Goal: Use online tool/utility: Utilize a website feature to perform a specific function

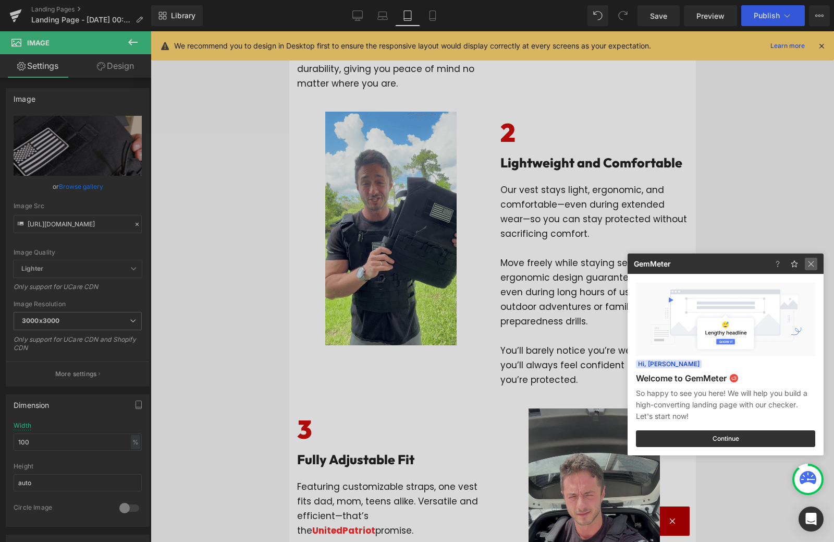
click at [0, 0] on img at bounding box center [0, 0] width 0 height 0
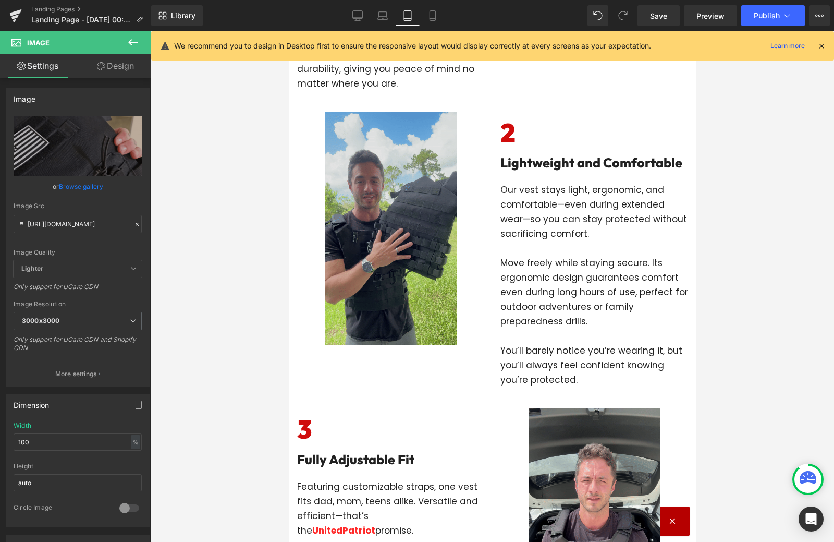
click at [416, 193] on img at bounding box center [390, 229] width 131 height 234
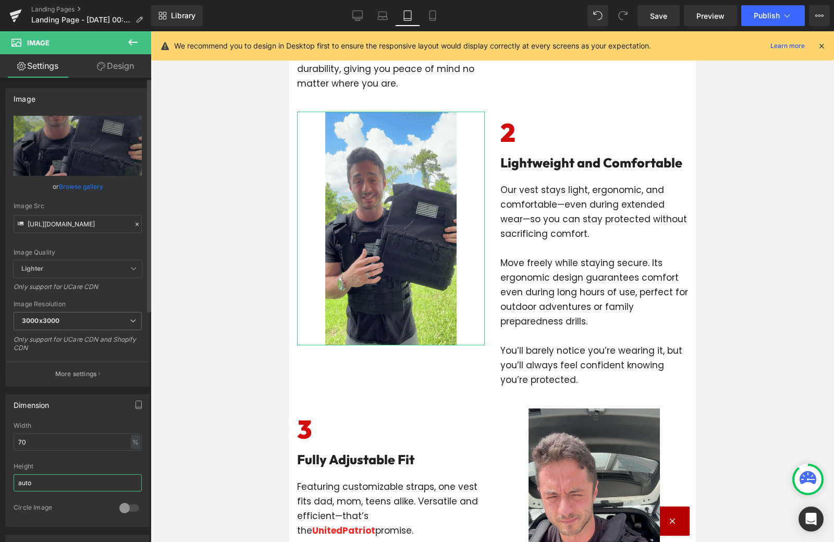
click at [89, 488] on input "auto" at bounding box center [78, 482] width 128 height 17
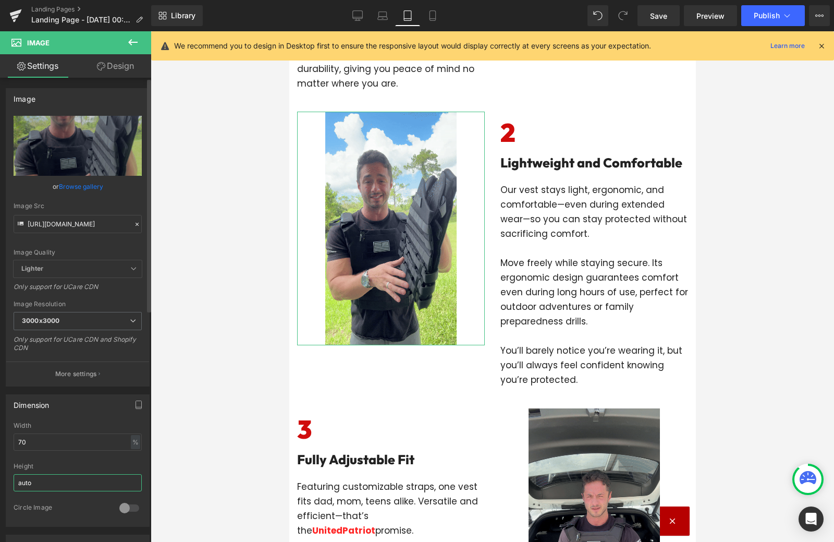
click at [89, 488] on input "auto" at bounding box center [78, 482] width 128 height 17
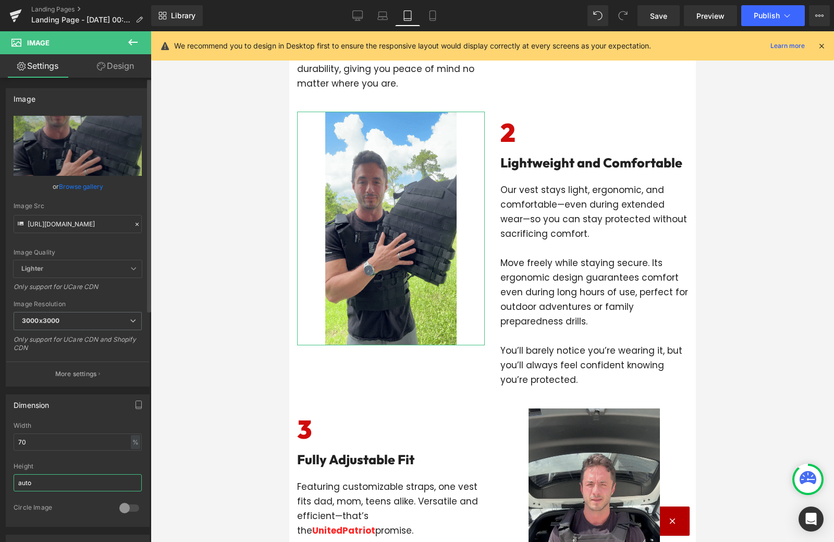
click at [89, 488] on input "auto" at bounding box center [78, 482] width 128 height 17
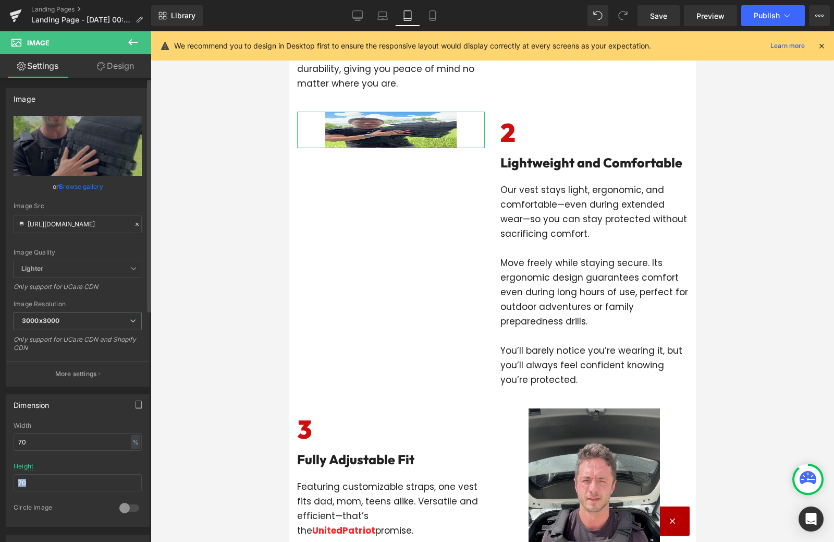
click at [71, 497] on div "Height 70" at bounding box center [78, 482] width 128 height 41
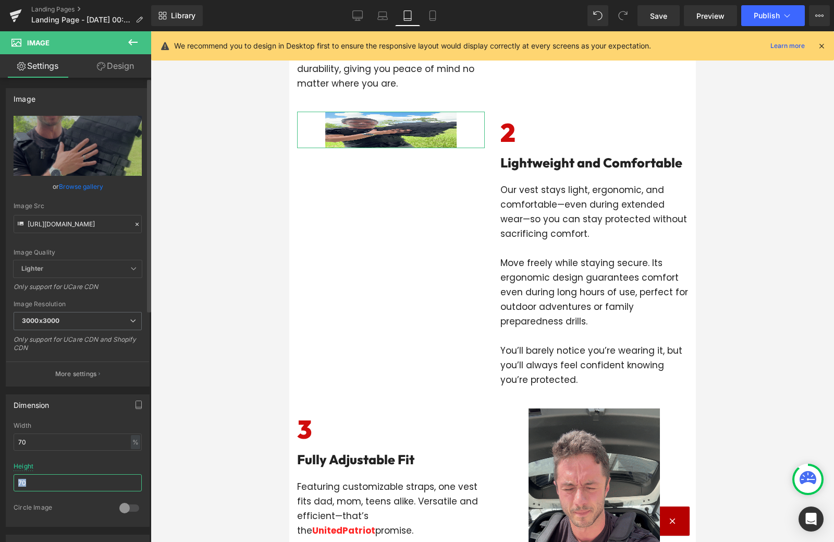
click at [65, 489] on input "70" at bounding box center [78, 482] width 128 height 17
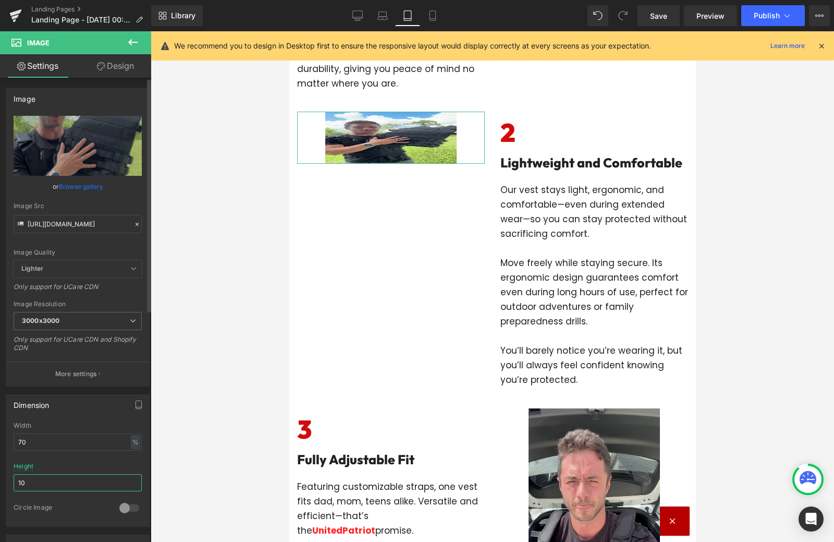
type input "1"
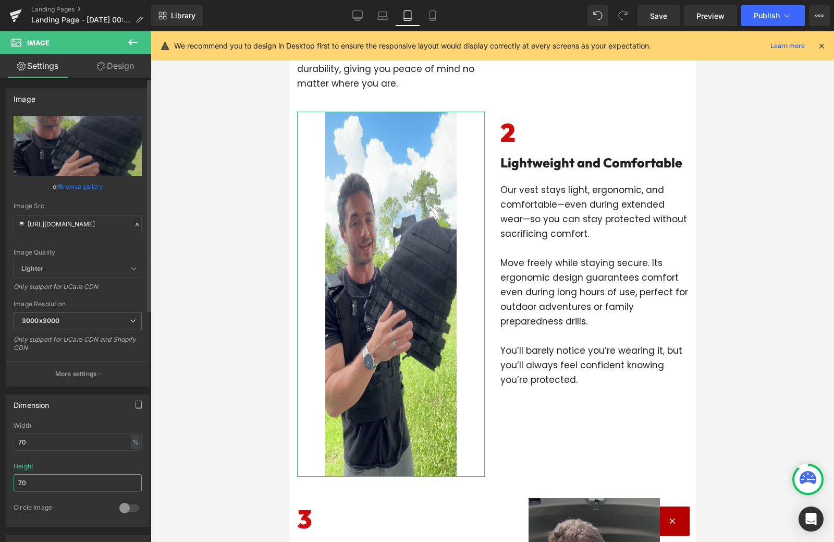
type input "7"
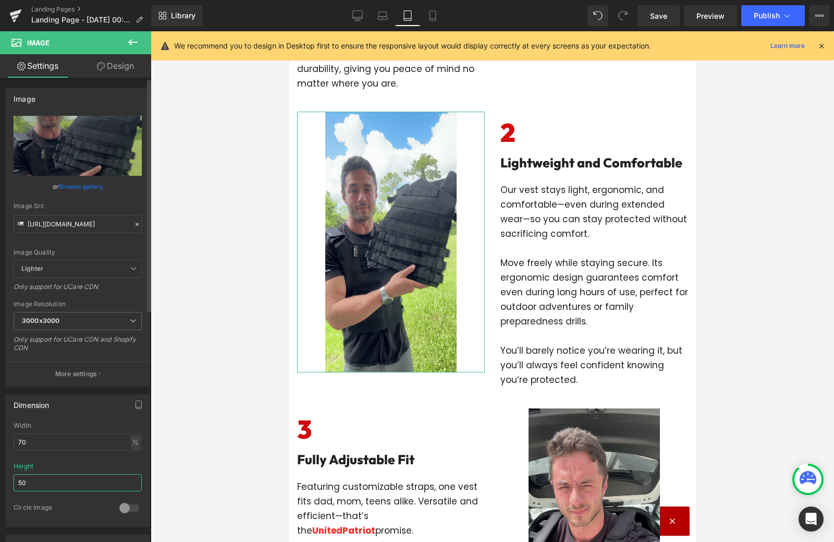
type input "5"
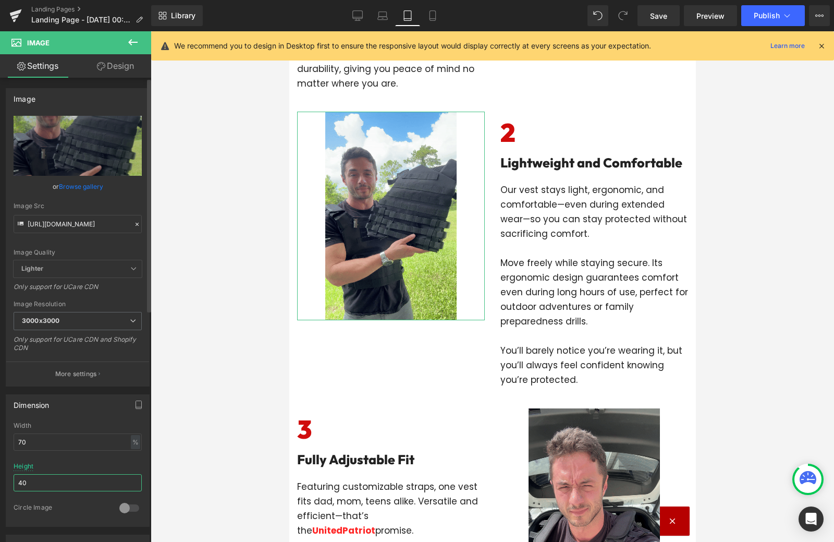
type input "4"
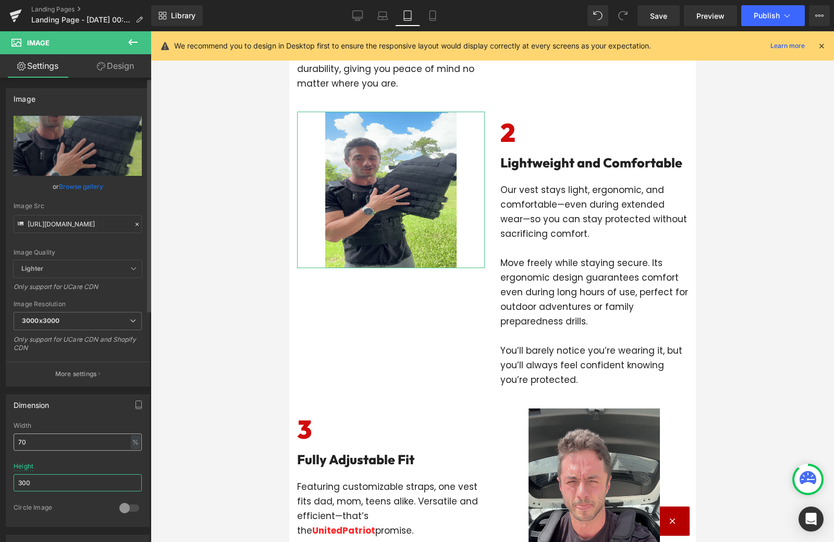
type input "300"
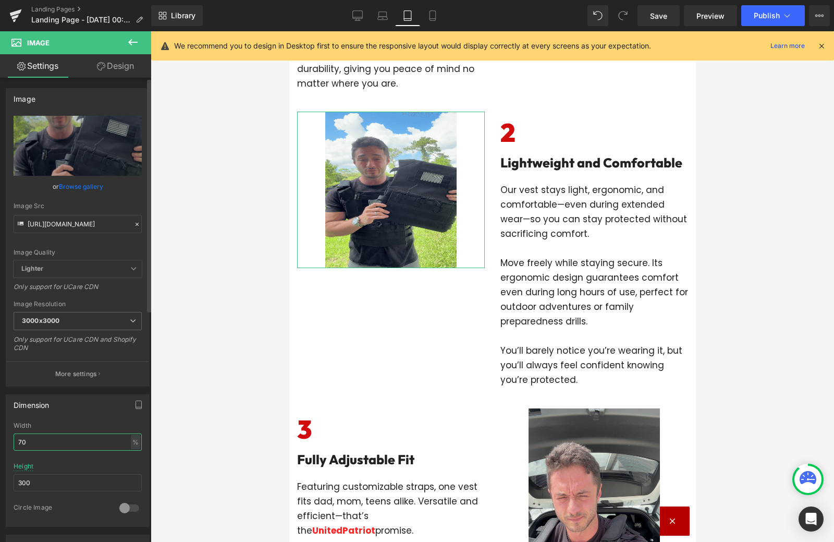
click at [85, 438] on input "70" at bounding box center [78, 441] width 128 height 17
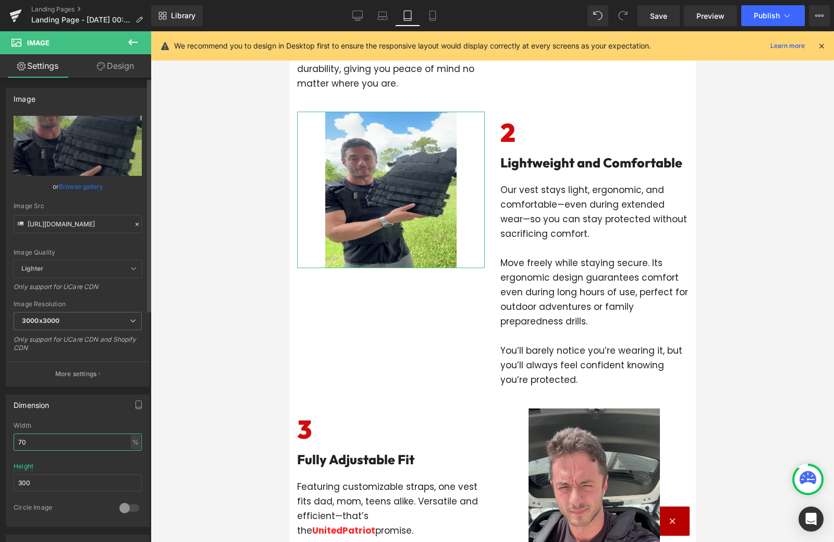
click at [85, 438] on input "70" at bounding box center [78, 441] width 128 height 17
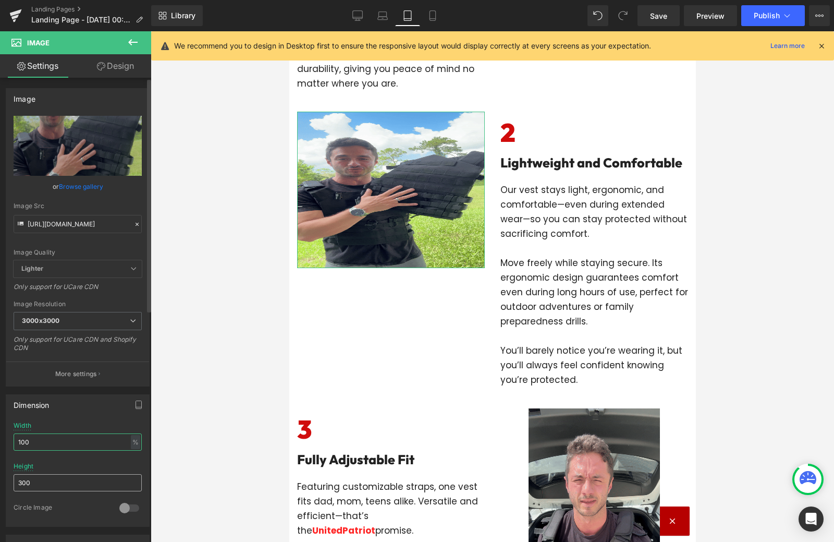
type input "100"
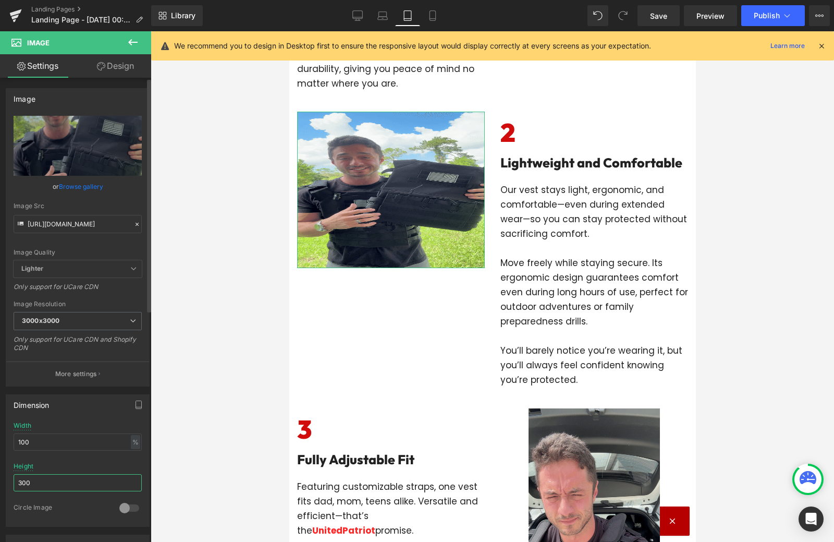
click at [60, 484] on input "300" at bounding box center [78, 482] width 128 height 17
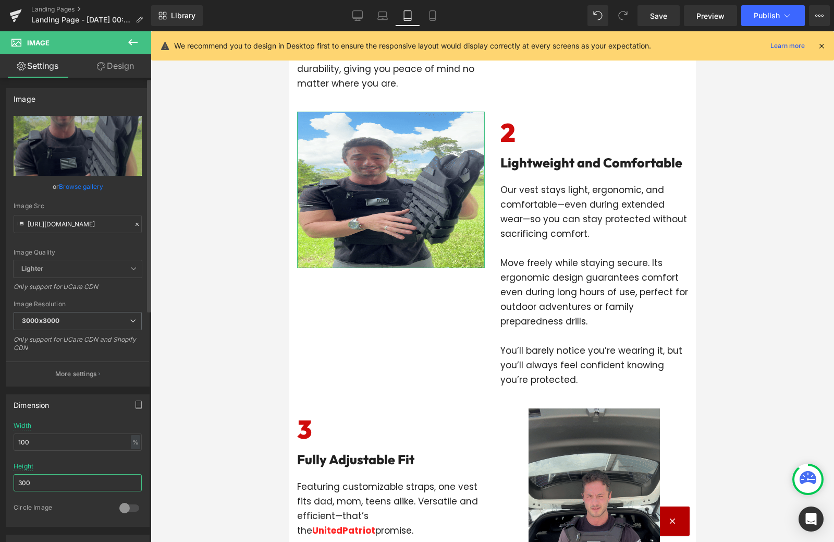
click at [60, 484] on input "300" at bounding box center [78, 482] width 128 height 17
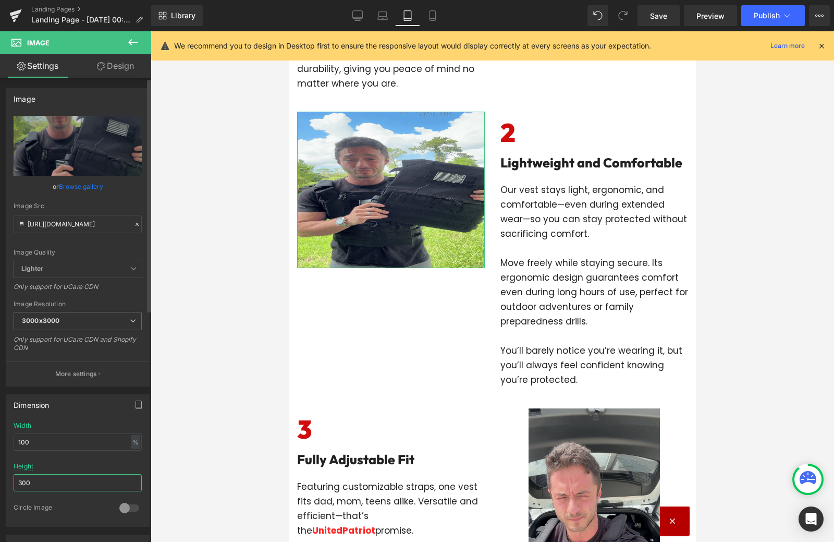
click at [60, 484] on input "300" at bounding box center [78, 482] width 128 height 17
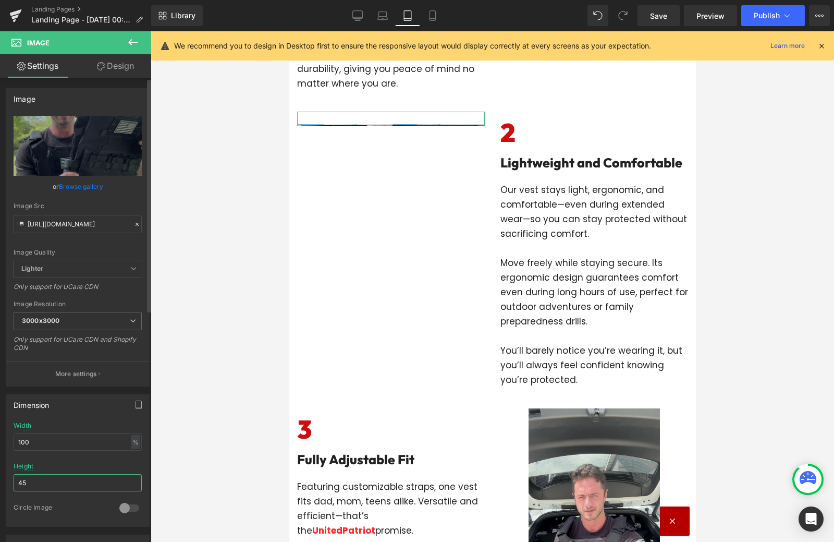
type input "450"
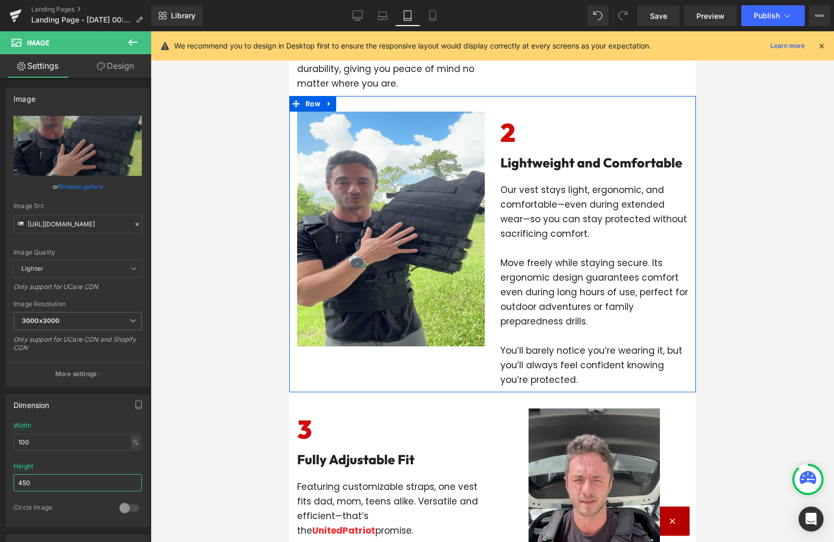
scroll to position [444, 0]
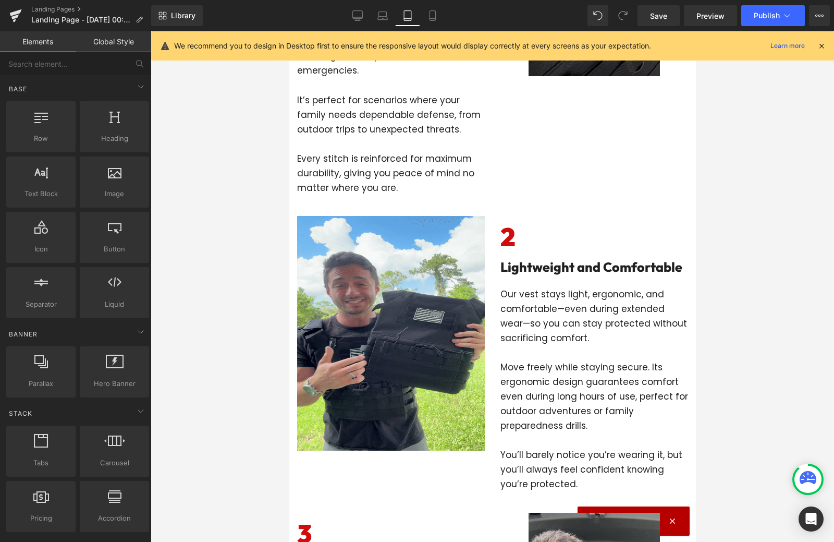
click at [243, 345] on div at bounding box center [492, 286] width 683 height 510
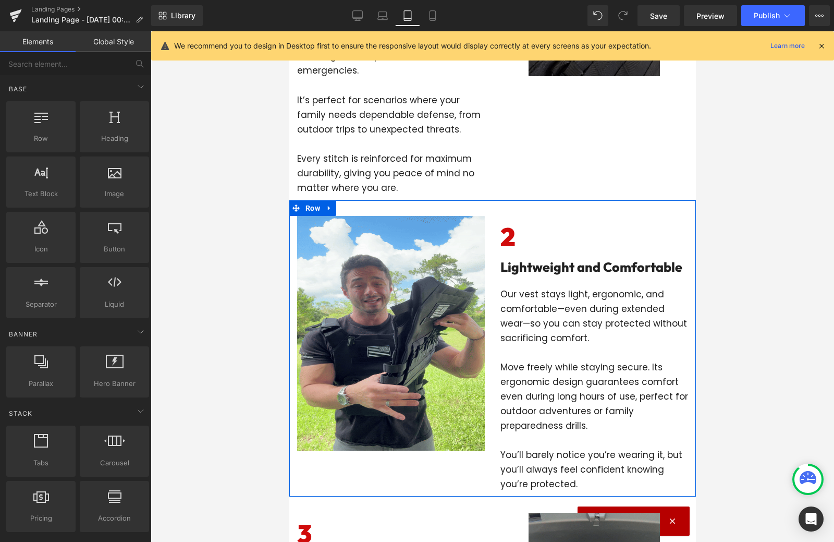
click at [492, 334] on div "2 Heading Lightweight and Comfortable Heading Our vest stays light, ergonomic, …" at bounding box center [593, 354] width 203 height 276
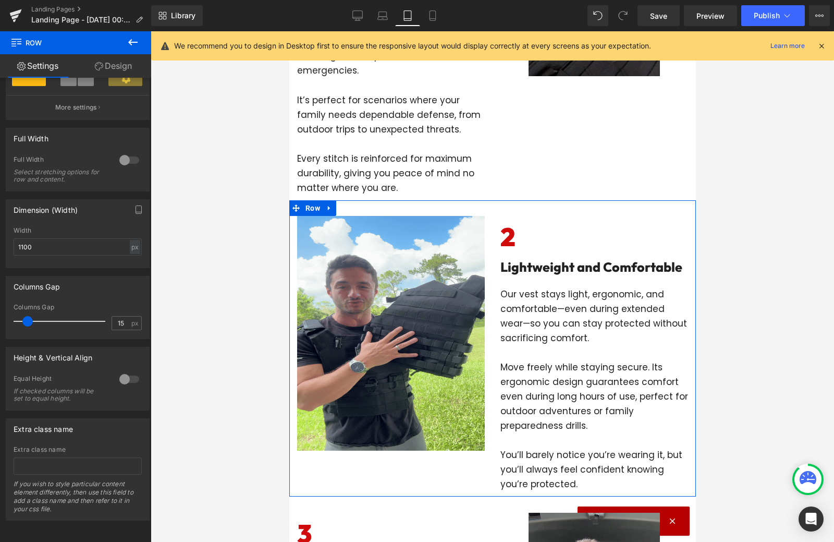
scroll to position [0, 0]
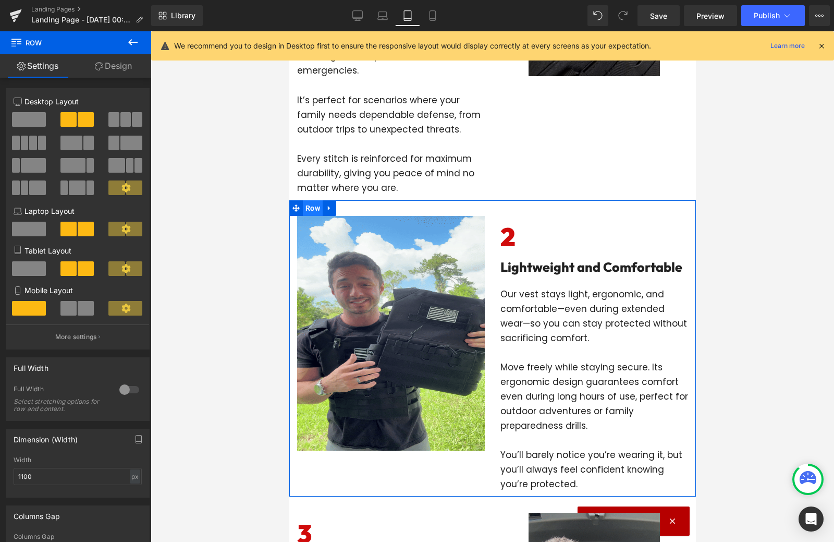
click at [307, 200] on span "Row" at bounding box center [312, 208] width 20 height 16
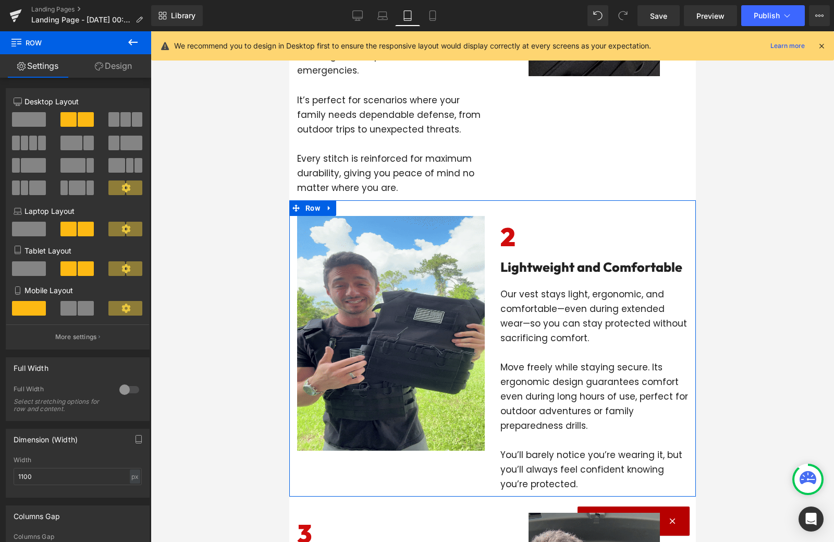
click at [115, 70] on link "Design" at bounding box center [114, 65] width 76 height 23
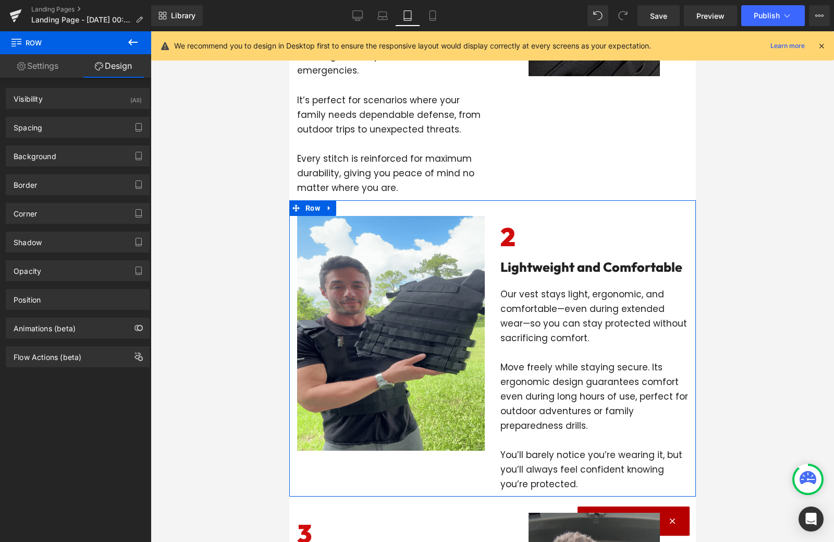
type input "1"
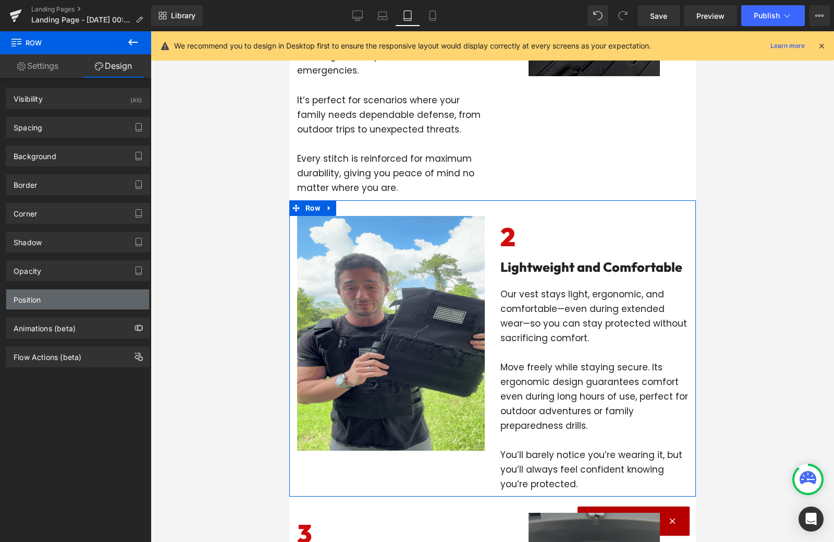
click at [49, 301] on div "Position" at bounding box center [77, 299] width 143 height 20
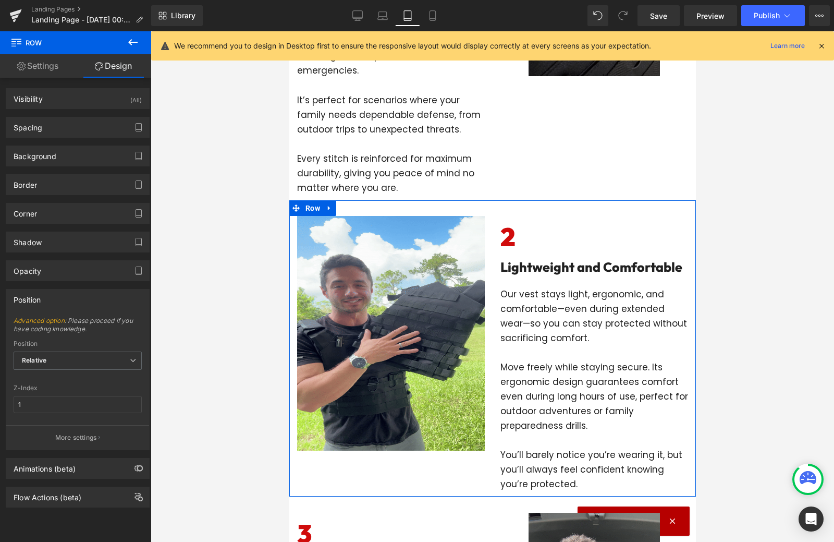
click at [47, 64] on link "Settings" at bounding box center [38, 65] width 76 height 23
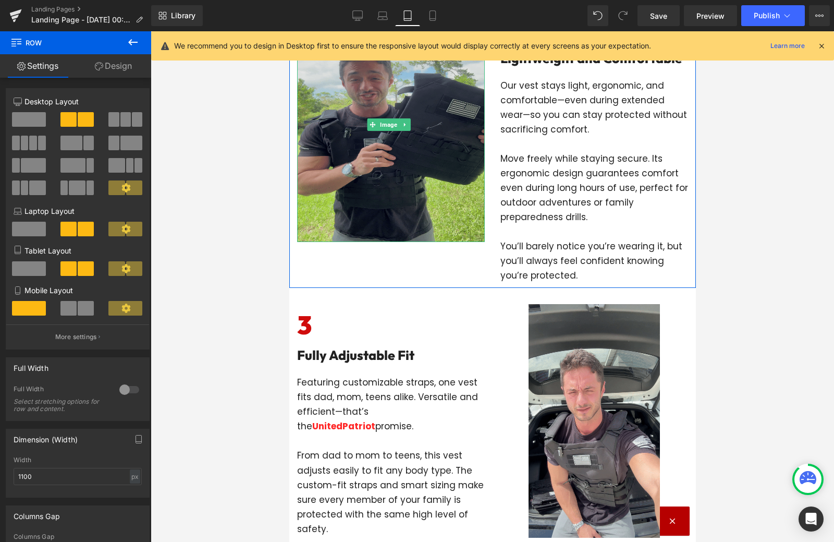
scroll to position [756, 0]
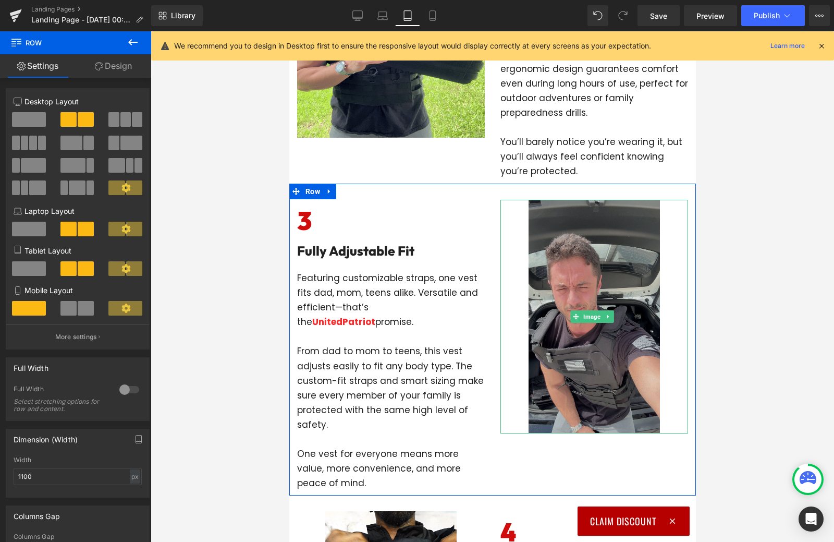
click at [604, 334] on img at bounding box center [593, 317] width 131 height 234
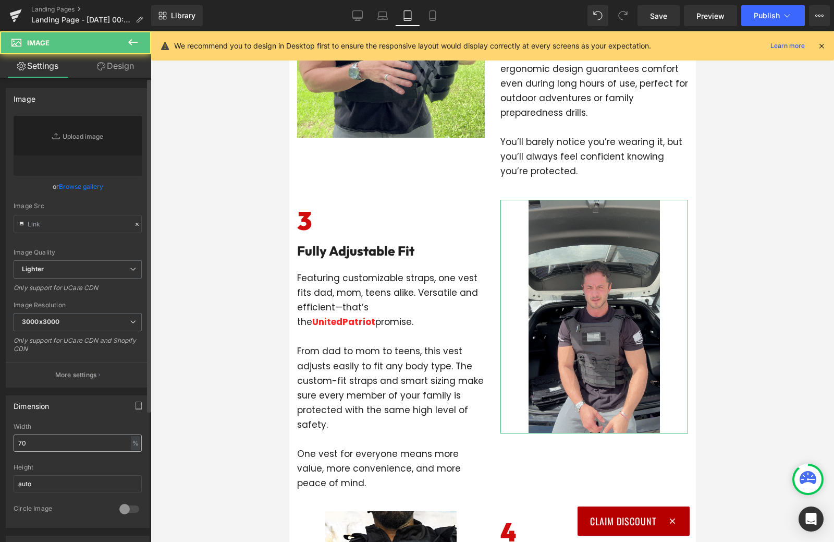
type input "[URL][DOMAIN_NAME]"
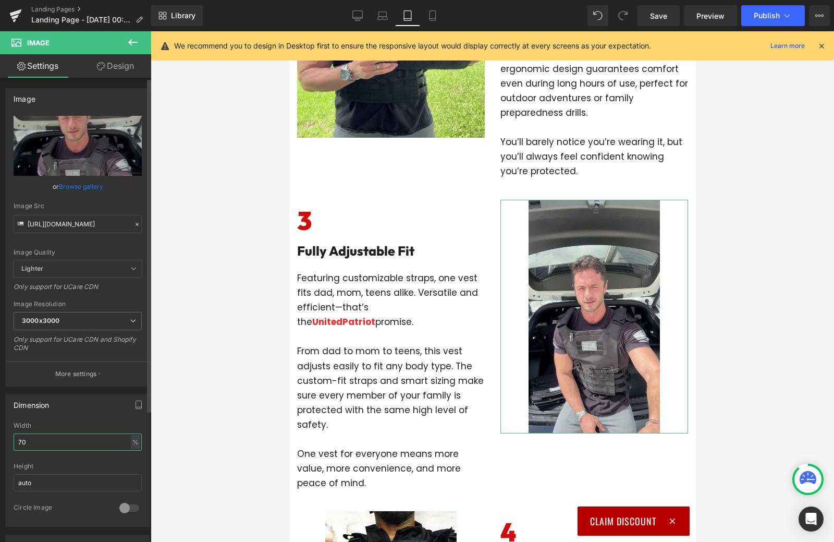
click at [79, 446] on input "70" at bounding box center [78, 441] width 128 height 17
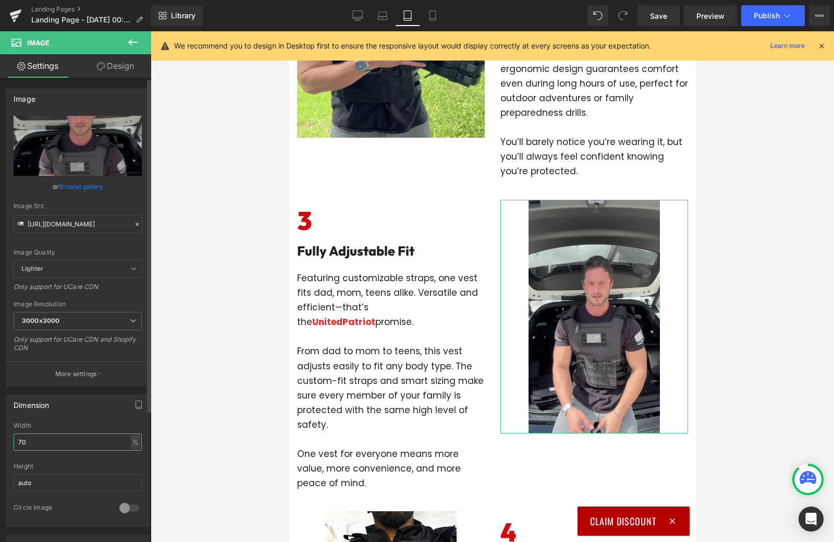
click at [79, 446] on input "70" at bounding box center [78, 441] width 128 height 17
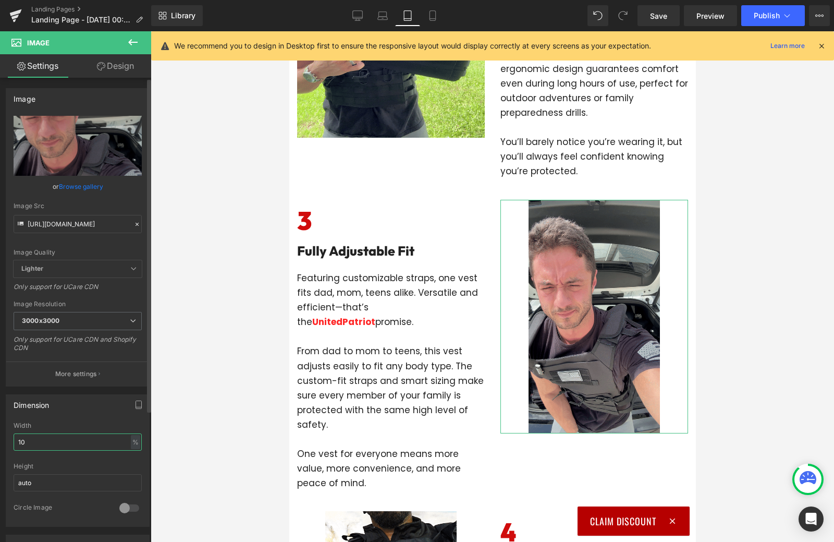
type input "100"
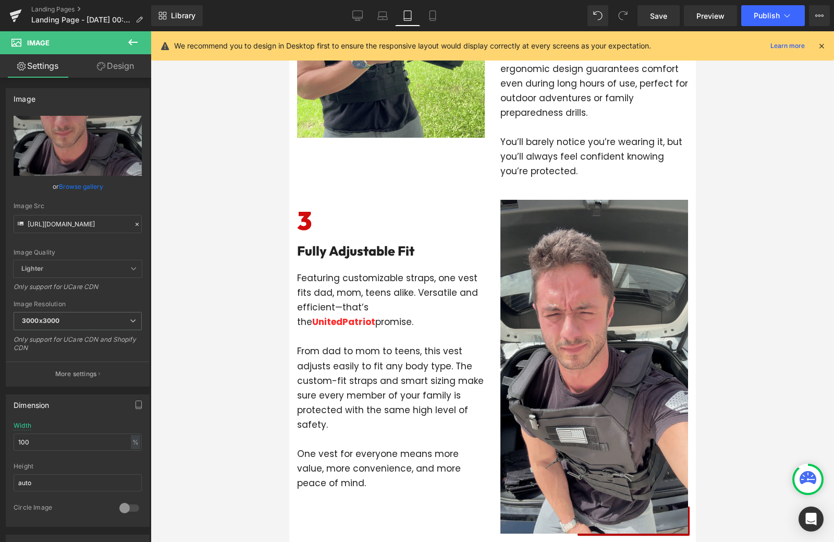
click at [716, 324] on div at bounding box center [492, 286] width 683 height 510
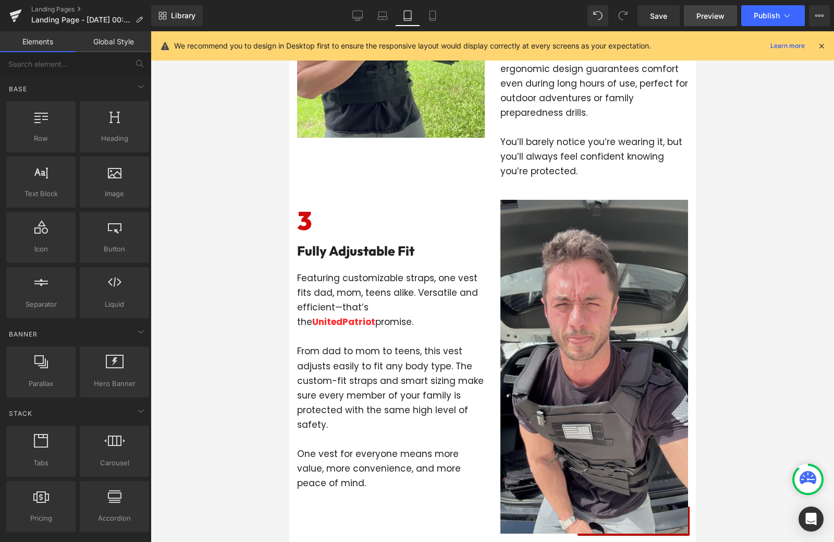
click at [720, 15] on span "Preview" at bounding box center [710, 15] width 28 height 11
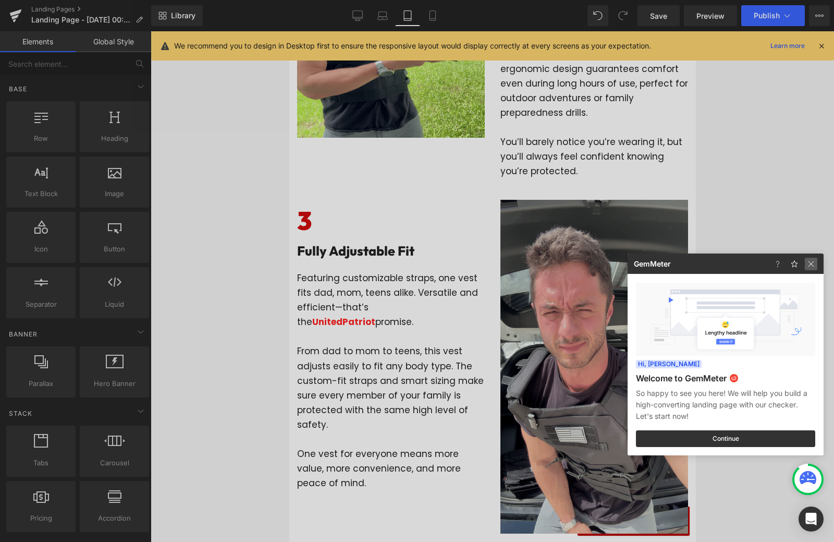
click at [815, 267] on img at bounding box center [811, 264] width 13 height 13
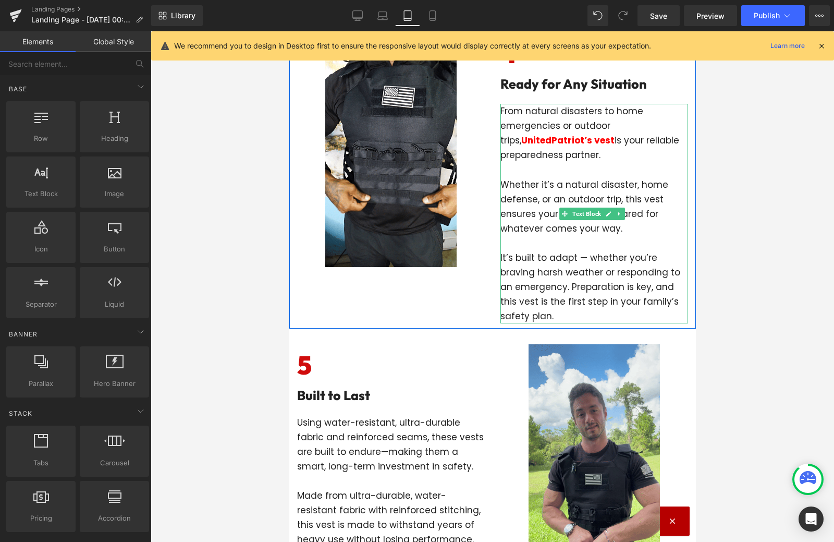
scroll to position [1382, 0]
